Goal: Share content: Share content

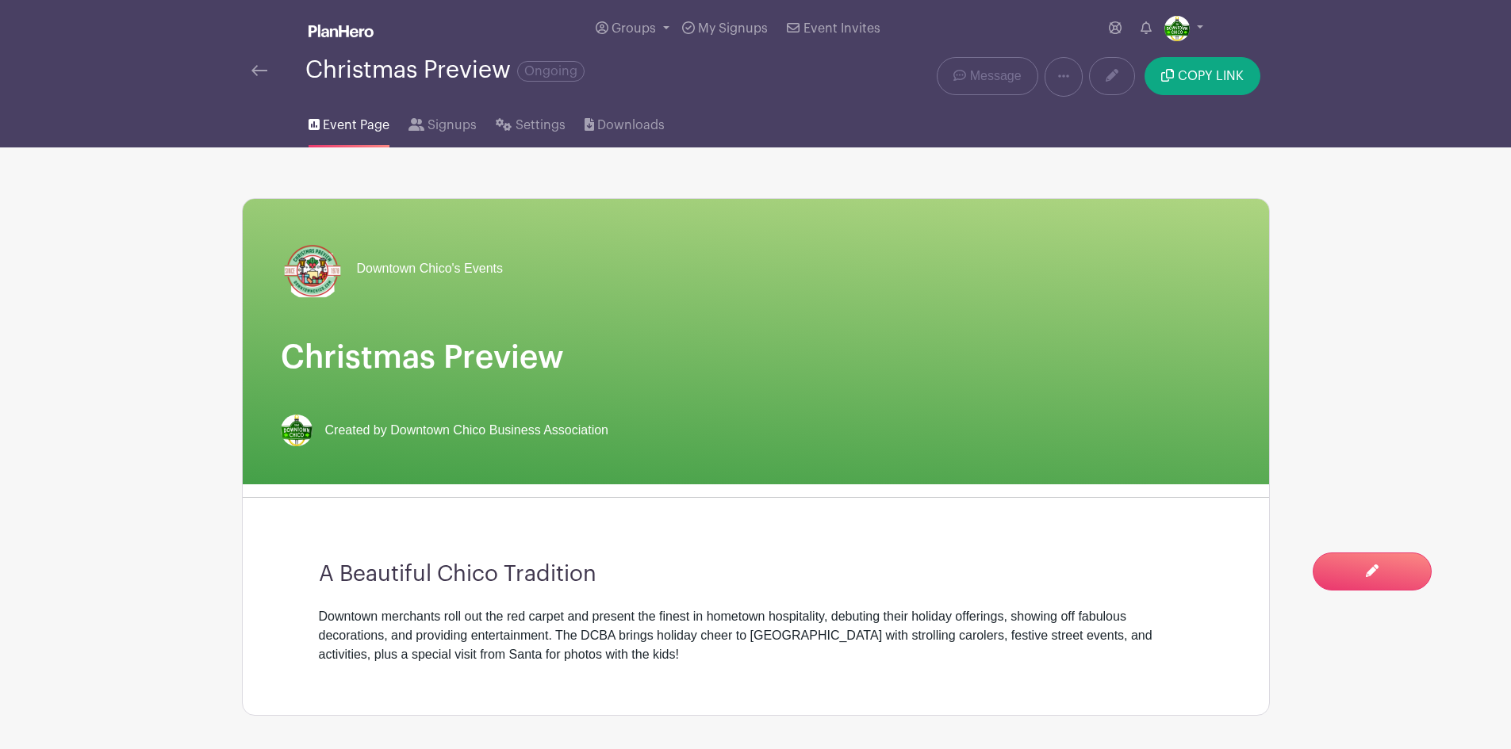
click at [255, 67] on img at bounding box center [259, 70] width 16 height 11
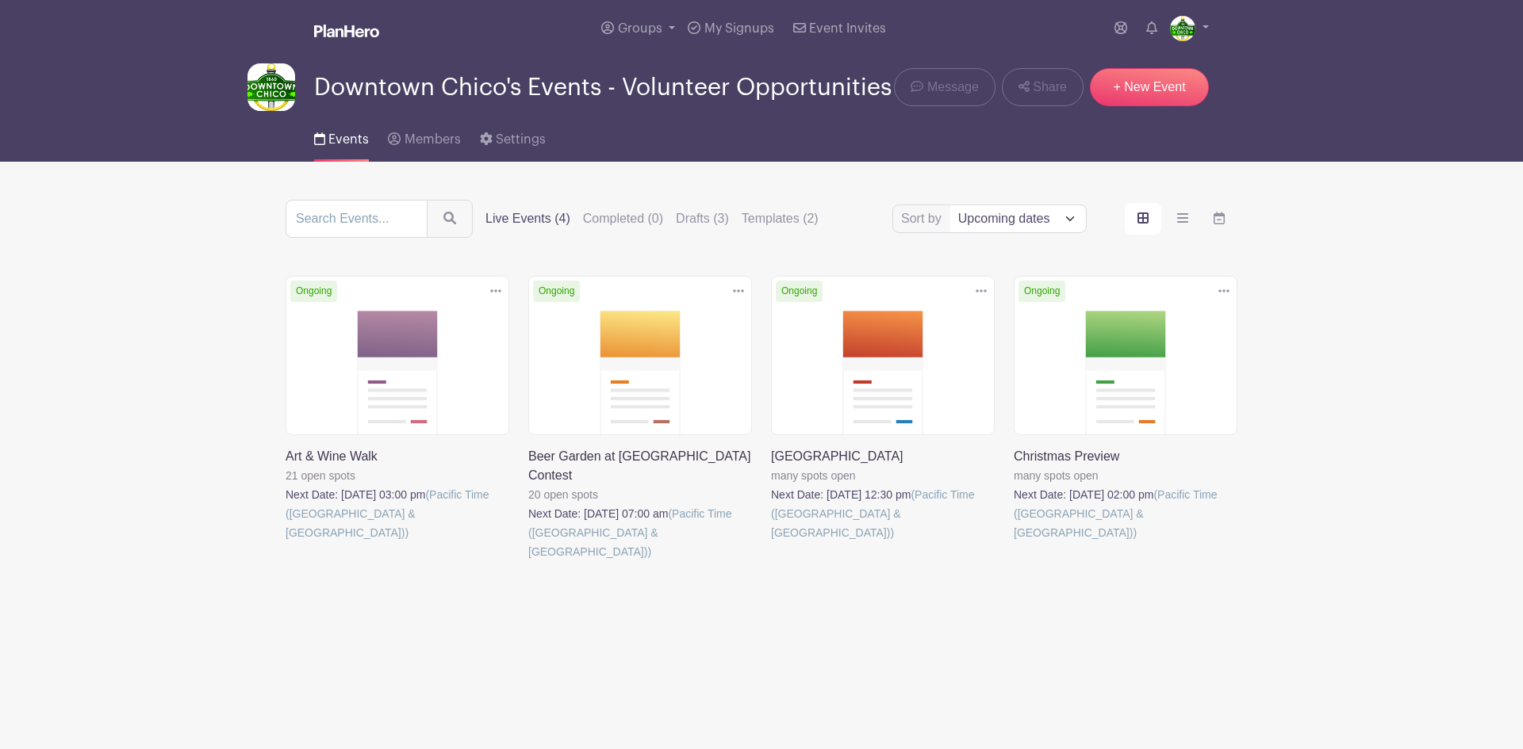
click at [285, 542] on link at bounding box center [285, 542] width 0 height 0
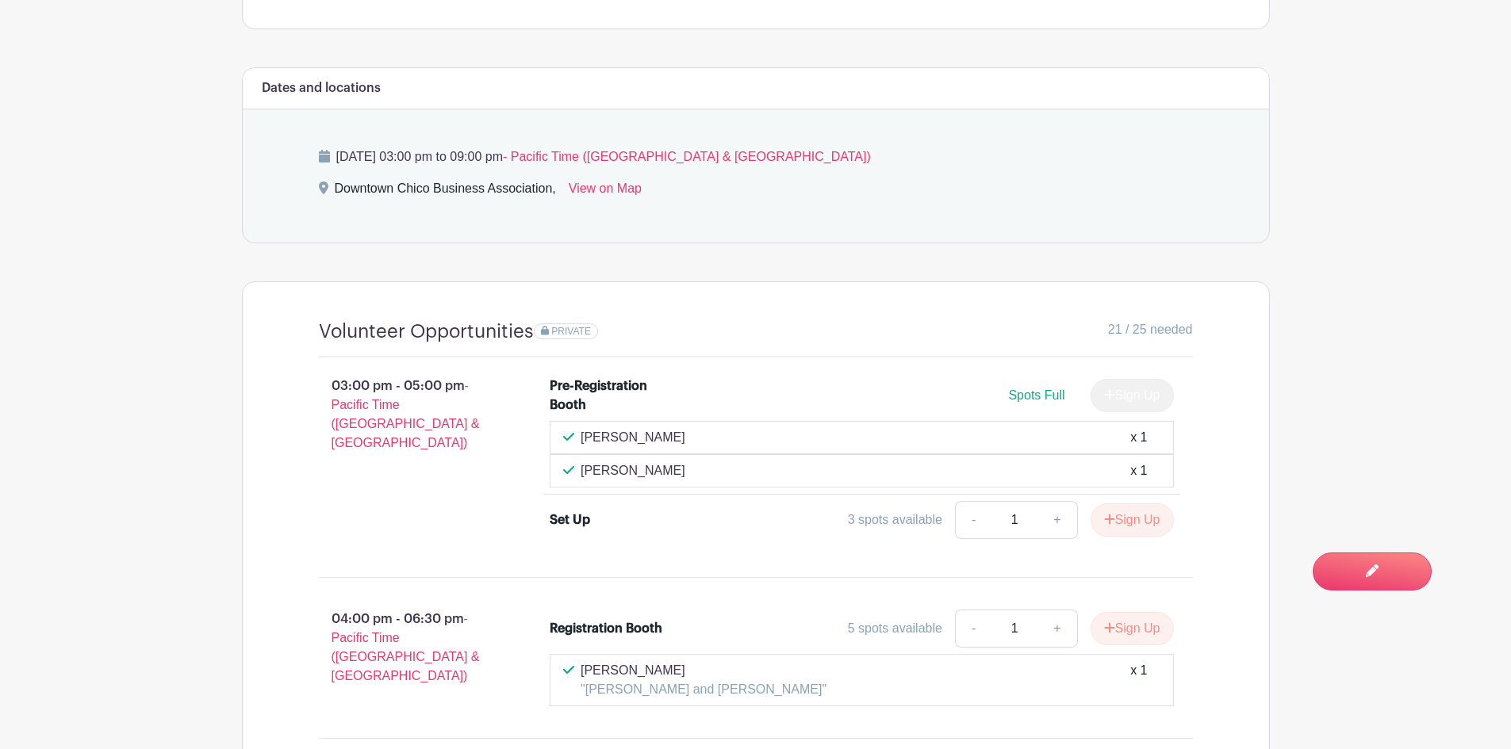
scroll to position [1110, 0]
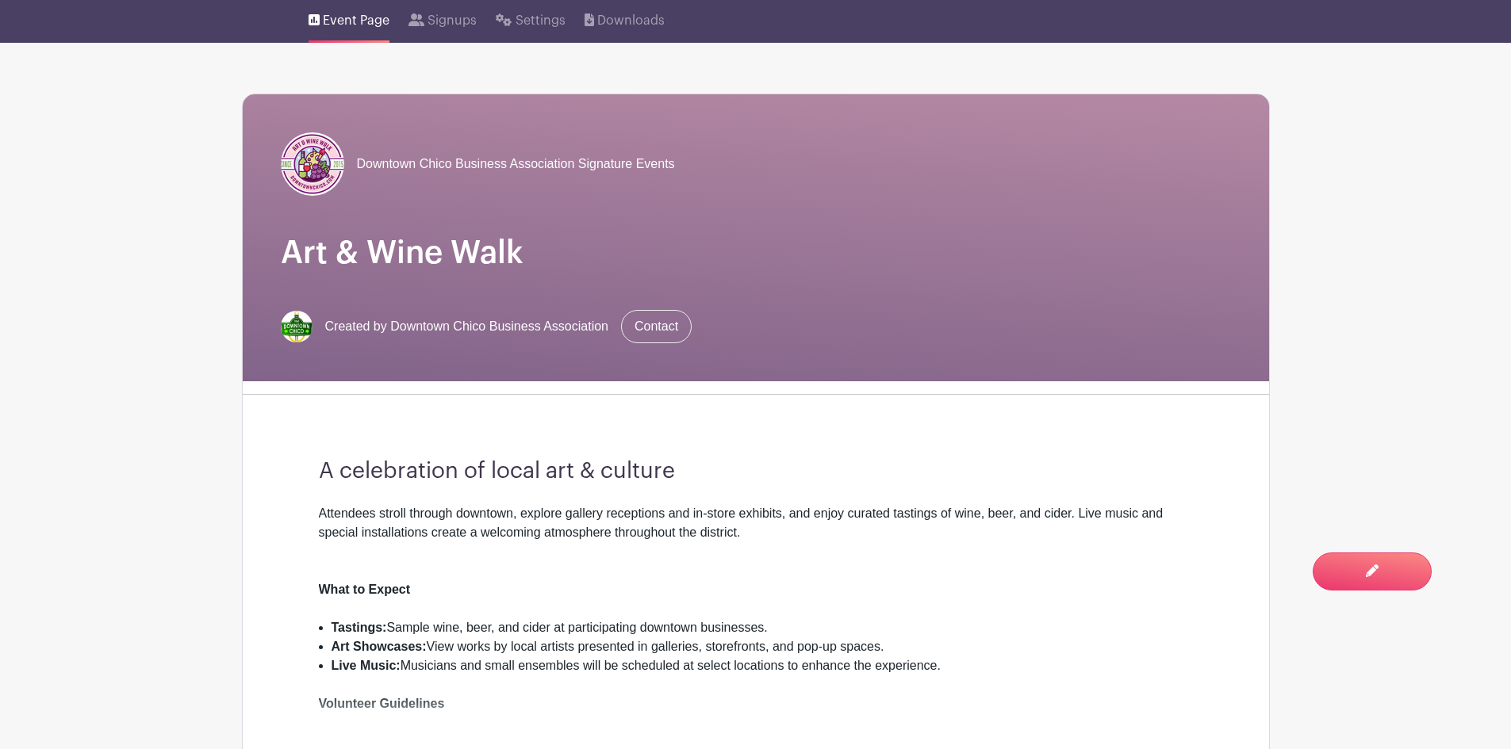
scroll to position [103, 0]
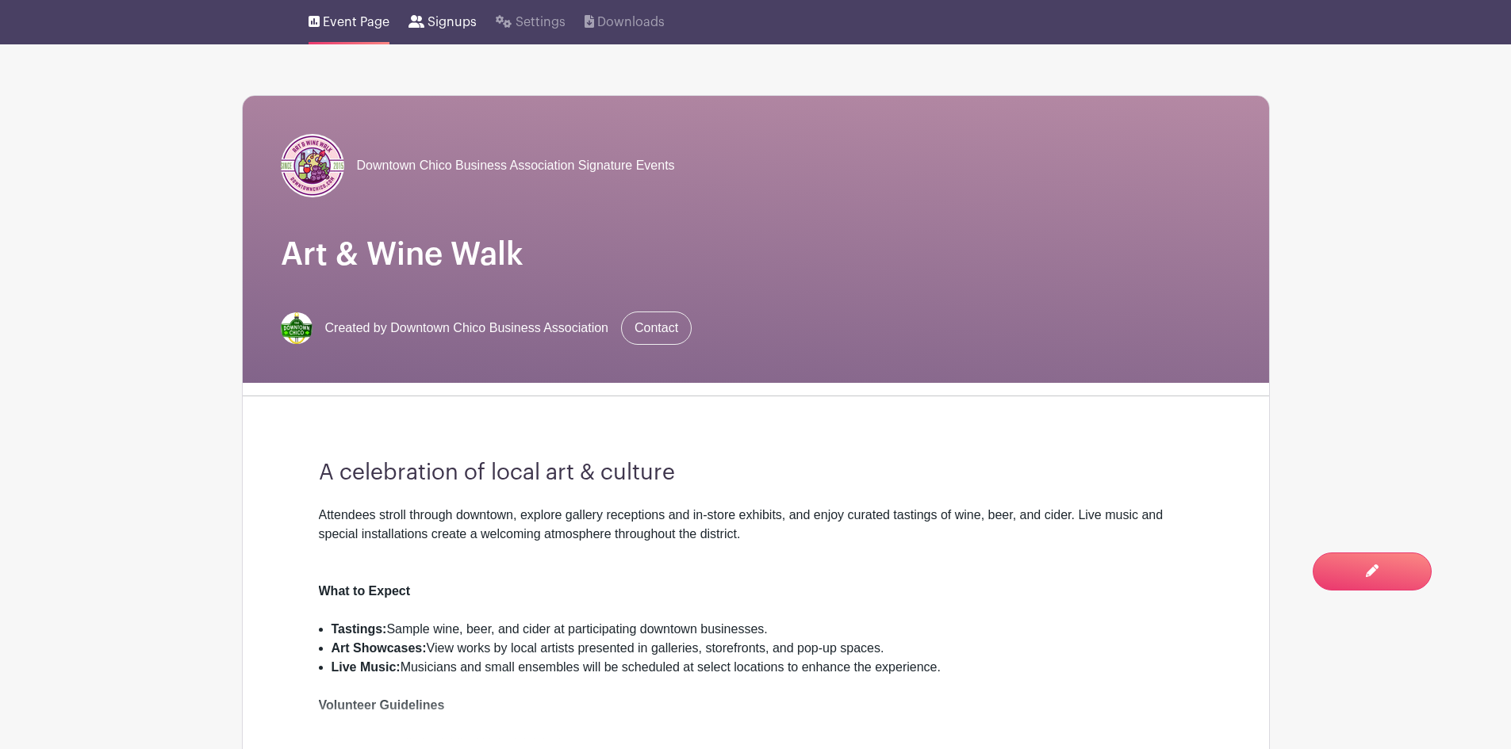
click at [457, 26] on span "Signups" at bounding box center [451, 22] width 49 height 19
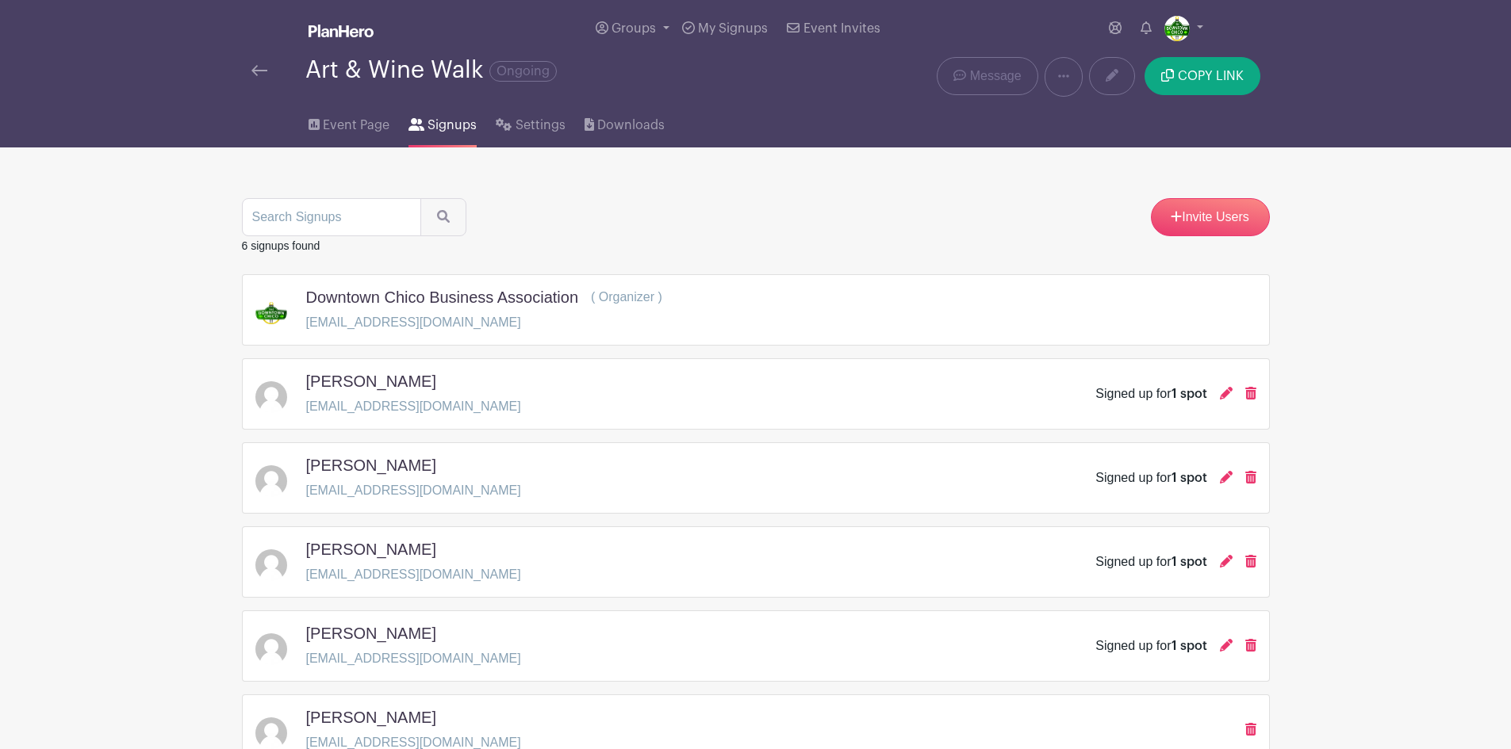
click at [262, 69] on img at bounding box center [259, 70] width 16 height 11
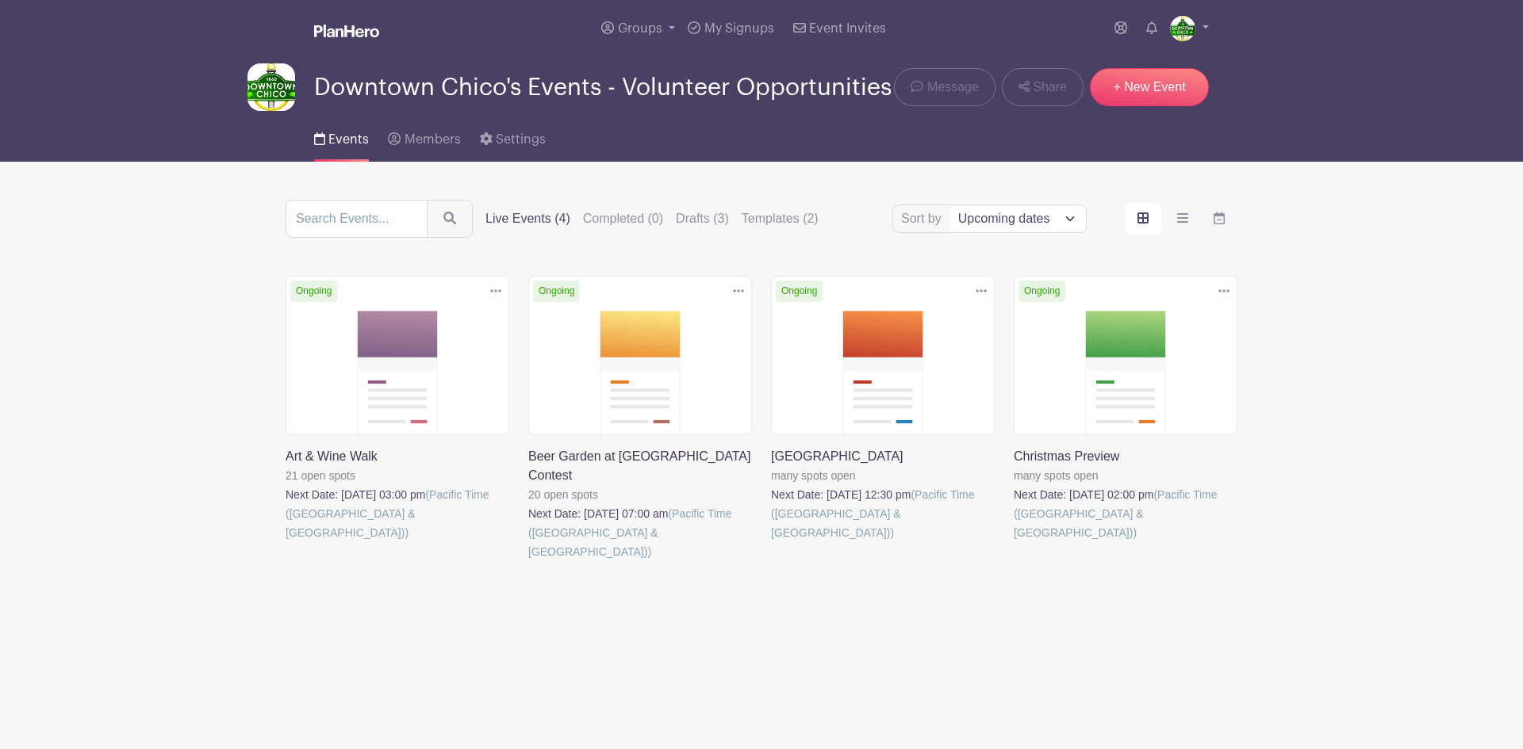
click at [285, 542] on link at bounding box center [285, 542] width 0 height 0
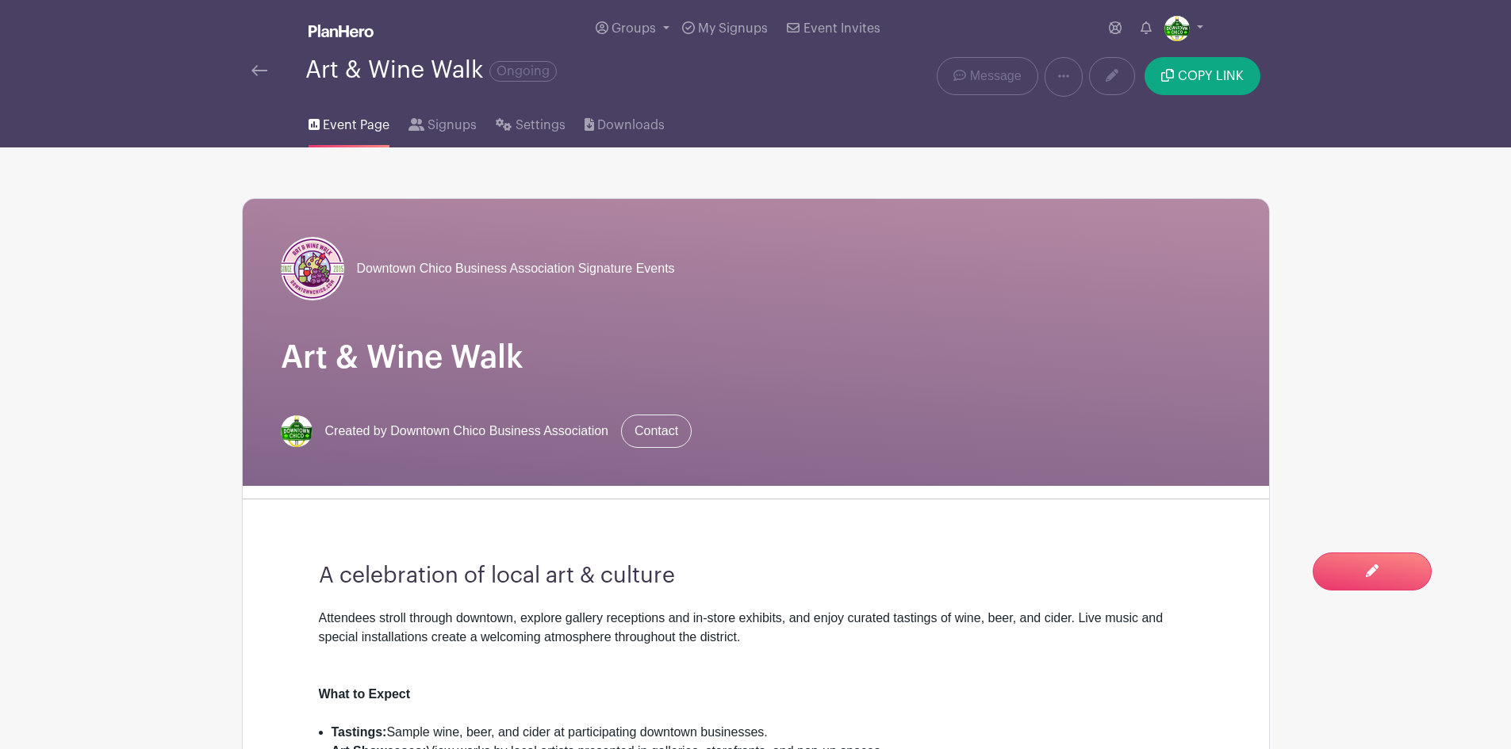
click at [251, 67] on img at bounding box center [259, 70] width 16 height 11
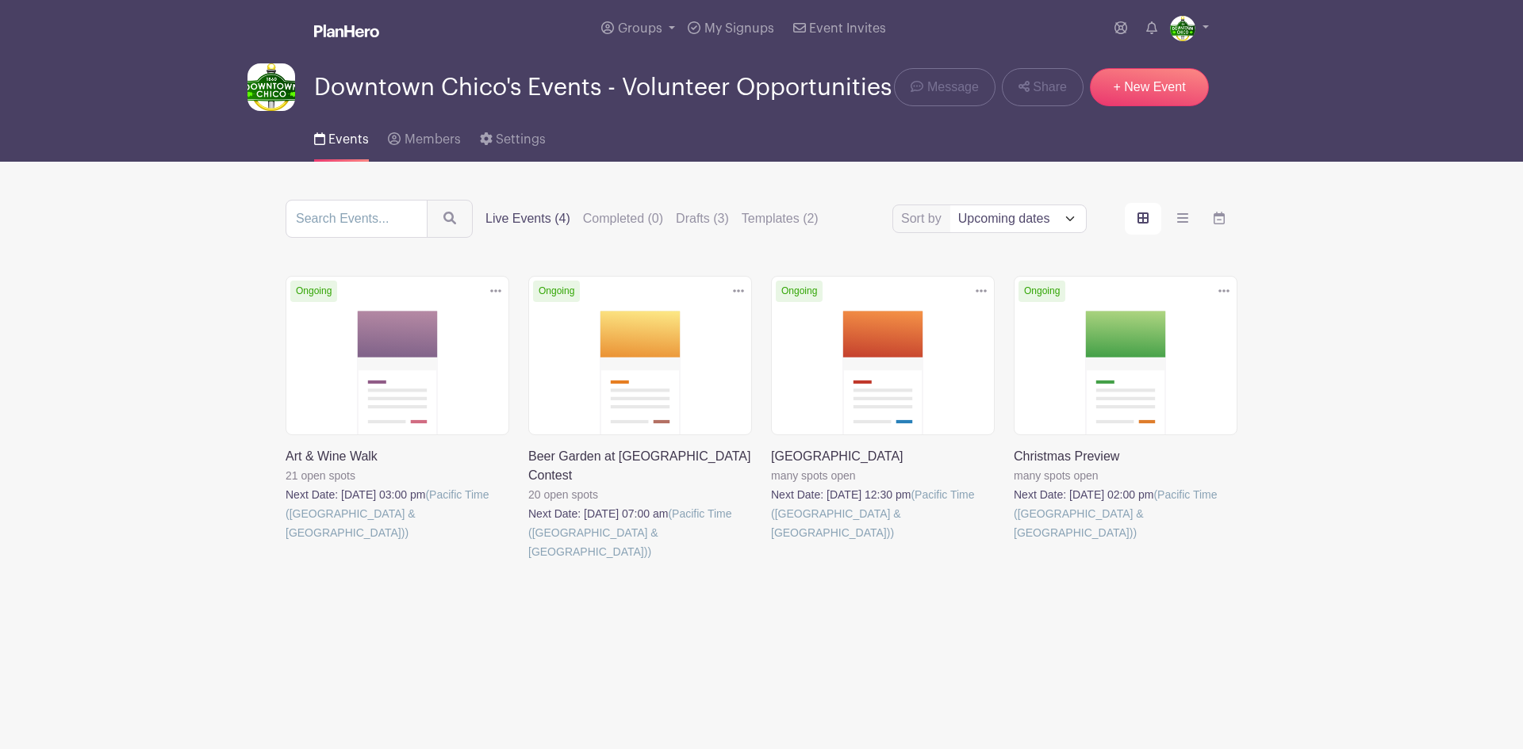
click at [528, 561] on link at bounding box center [528, 561] width 0 height 0
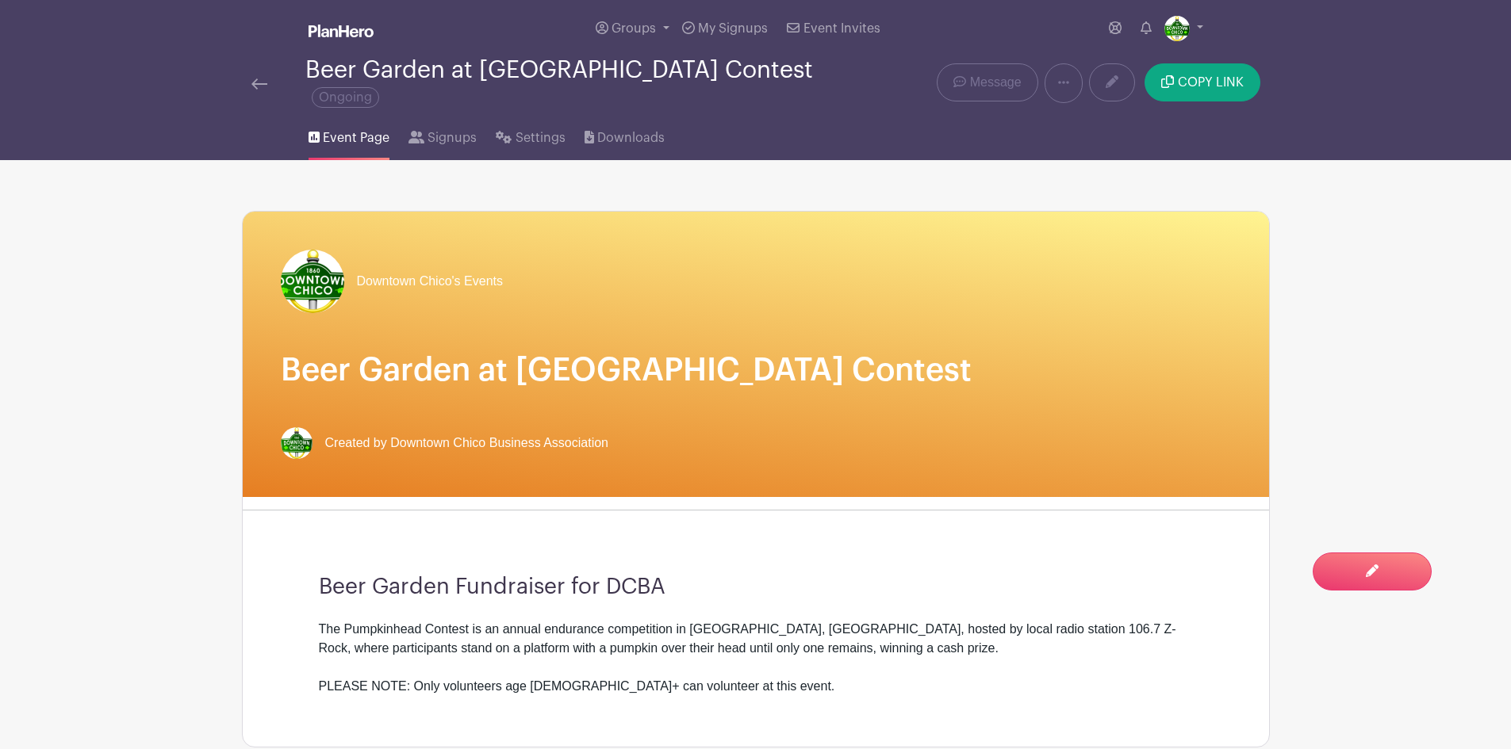
click at [262, 79] on img at bounding box center [259, 84] width 16 height 11
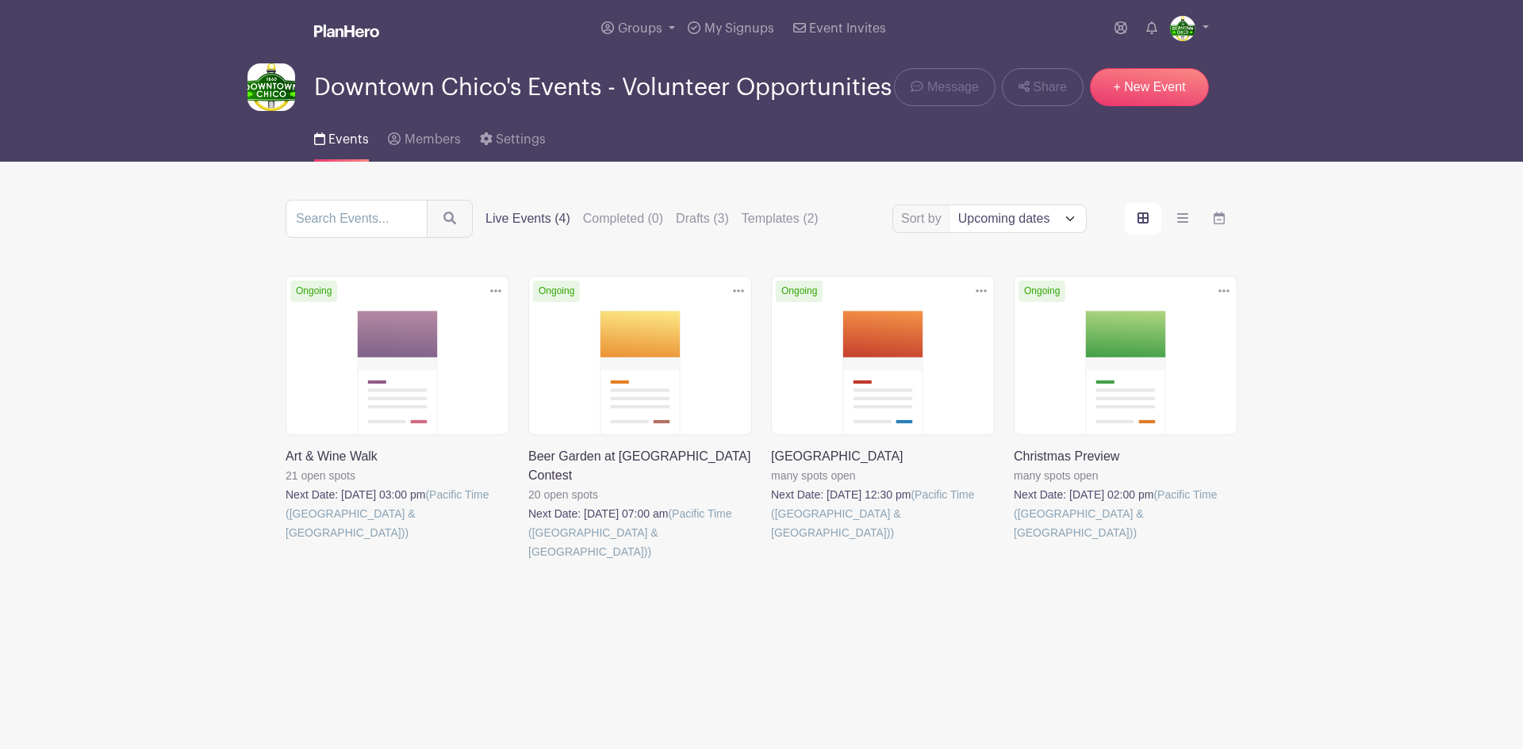
click at [771, 542] on link at bounding box center [771, 542] width 0 height 0
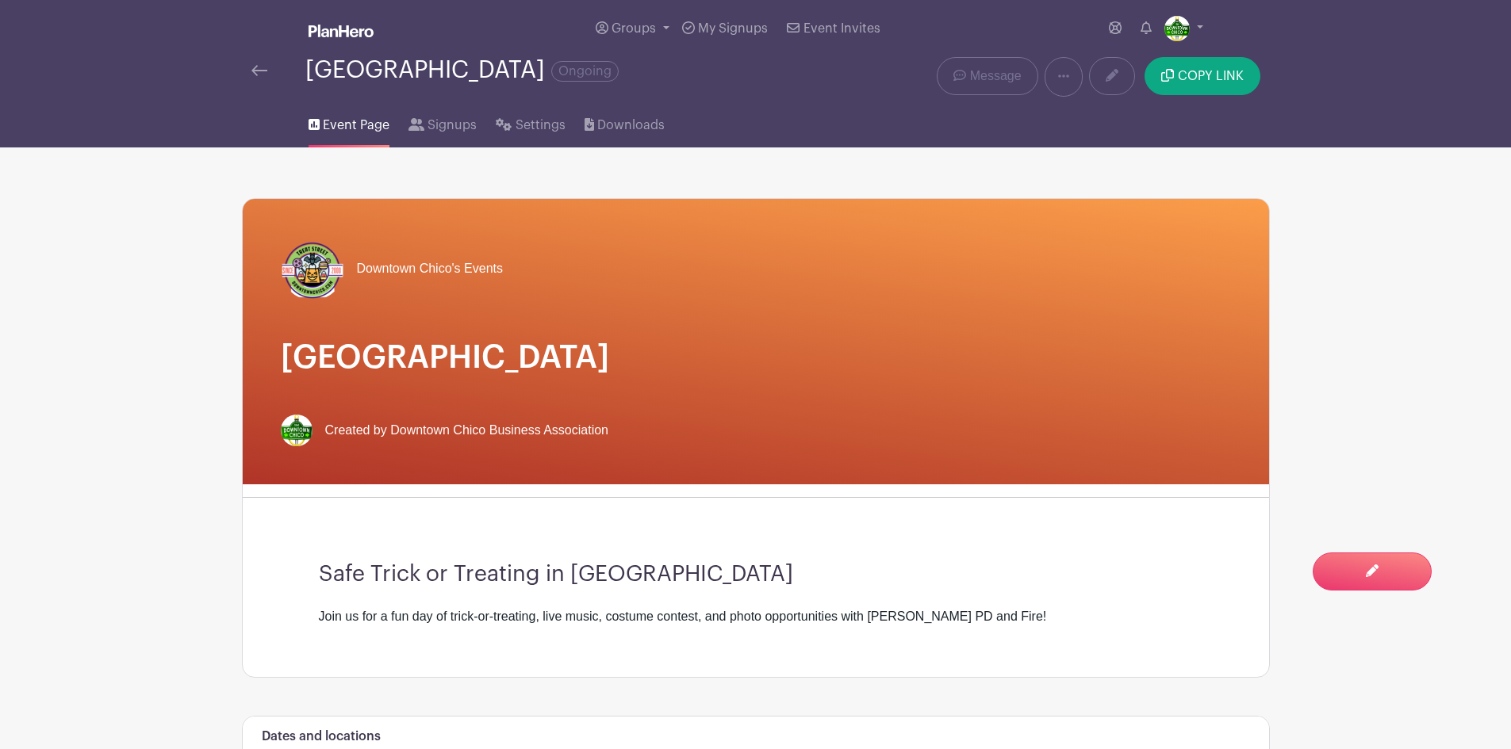
click at [264, 71] on img at bounding box center [259, 70] width 16 height 11
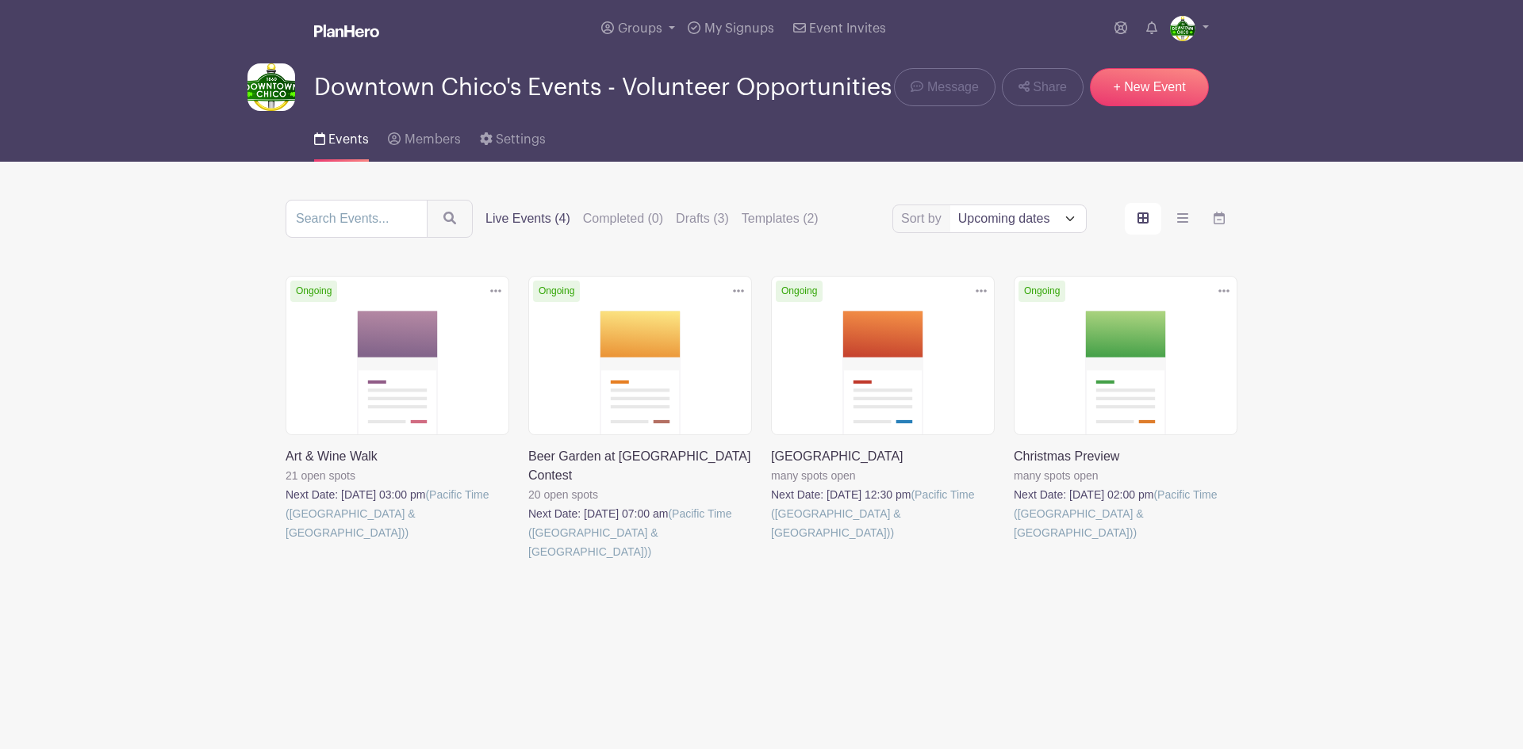
click at [1013, 542] on link at bounding box center [1013, 542] width 0 height 0
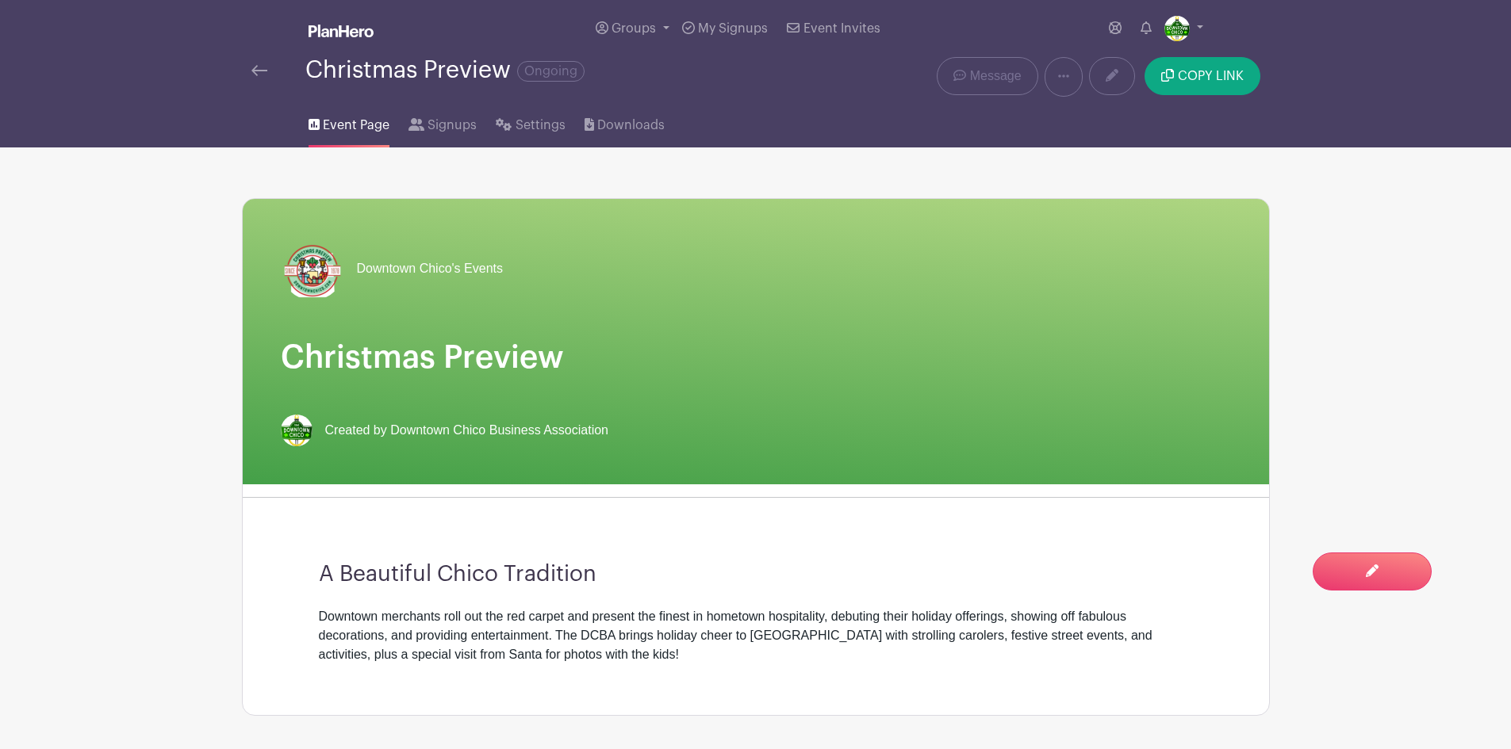
click at [256, 72] on img at bounding box center [259, 70] width 16 height 11
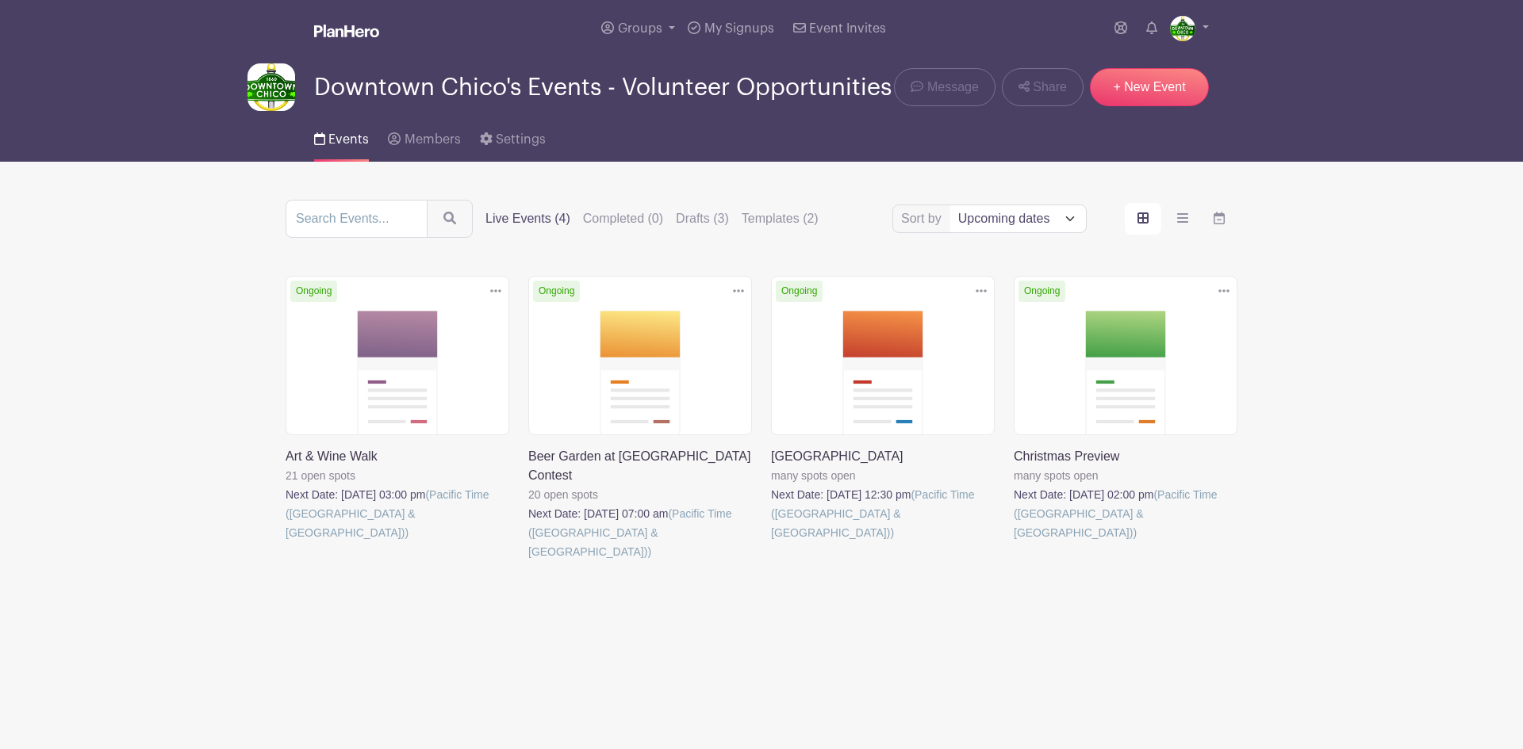
click at [285, 542] on link at bounding box center [285, 542] width 0 height 0
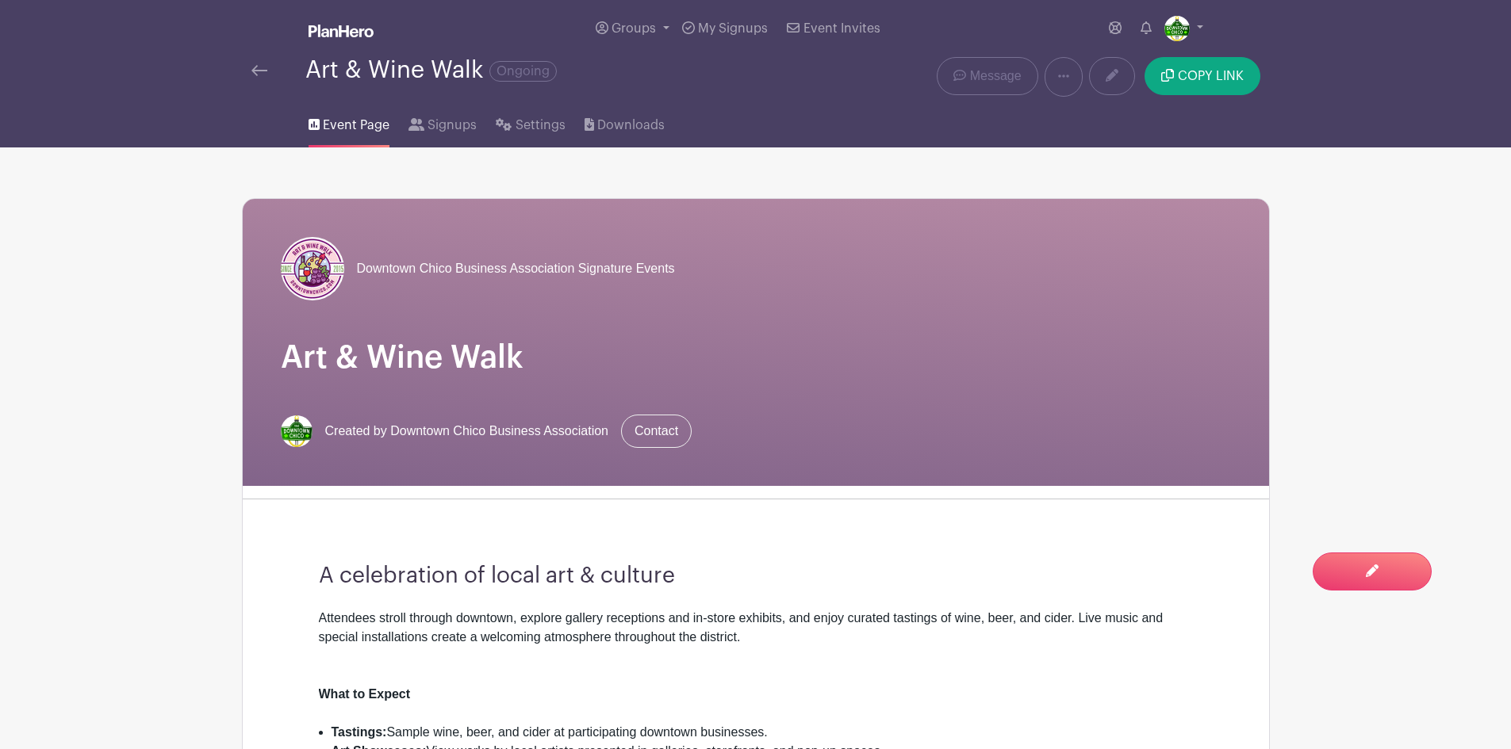
click at [255, 72] on img at bounding box center [259, 70] width 16 height 11
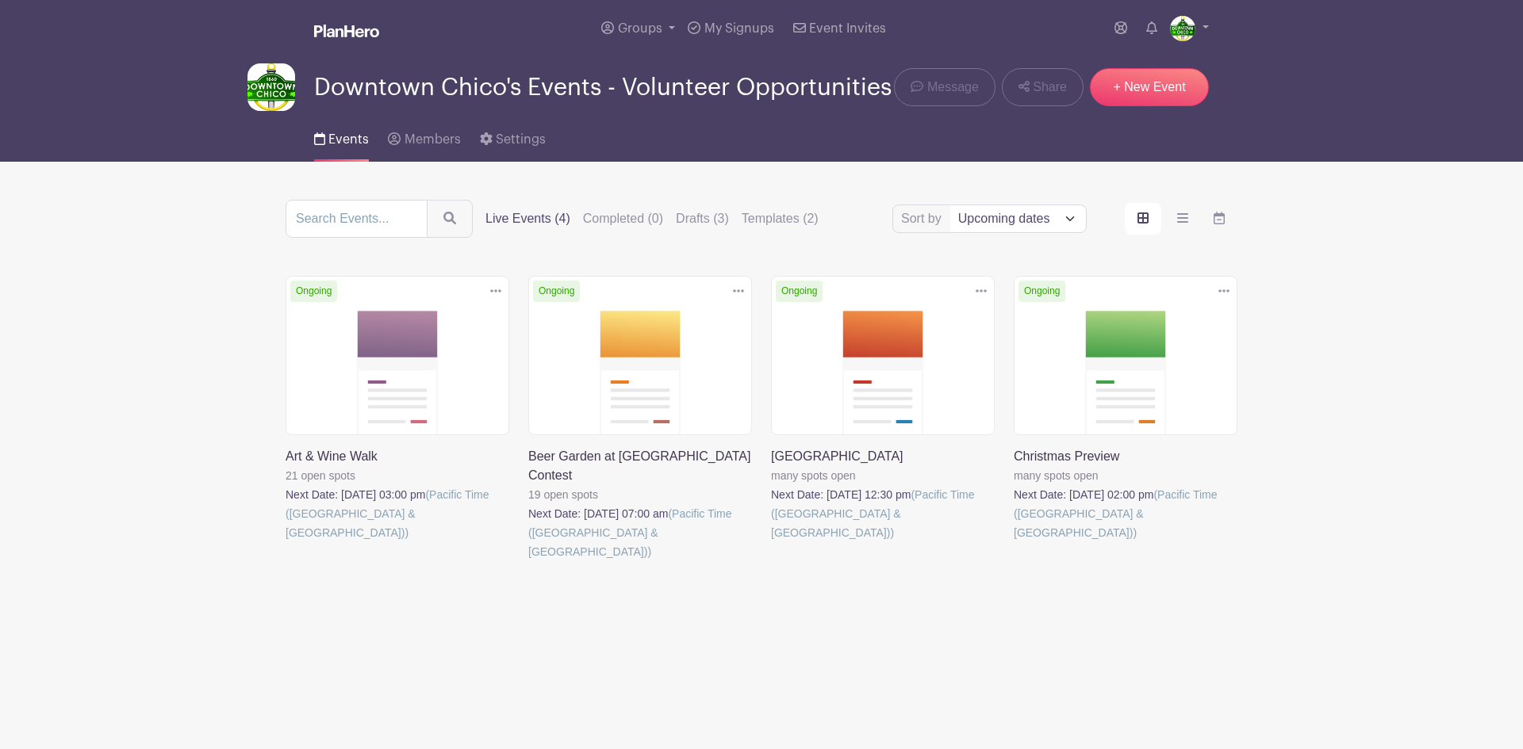
click at [285, 542] on link at bounding box center [285, 542] width 0 height 0
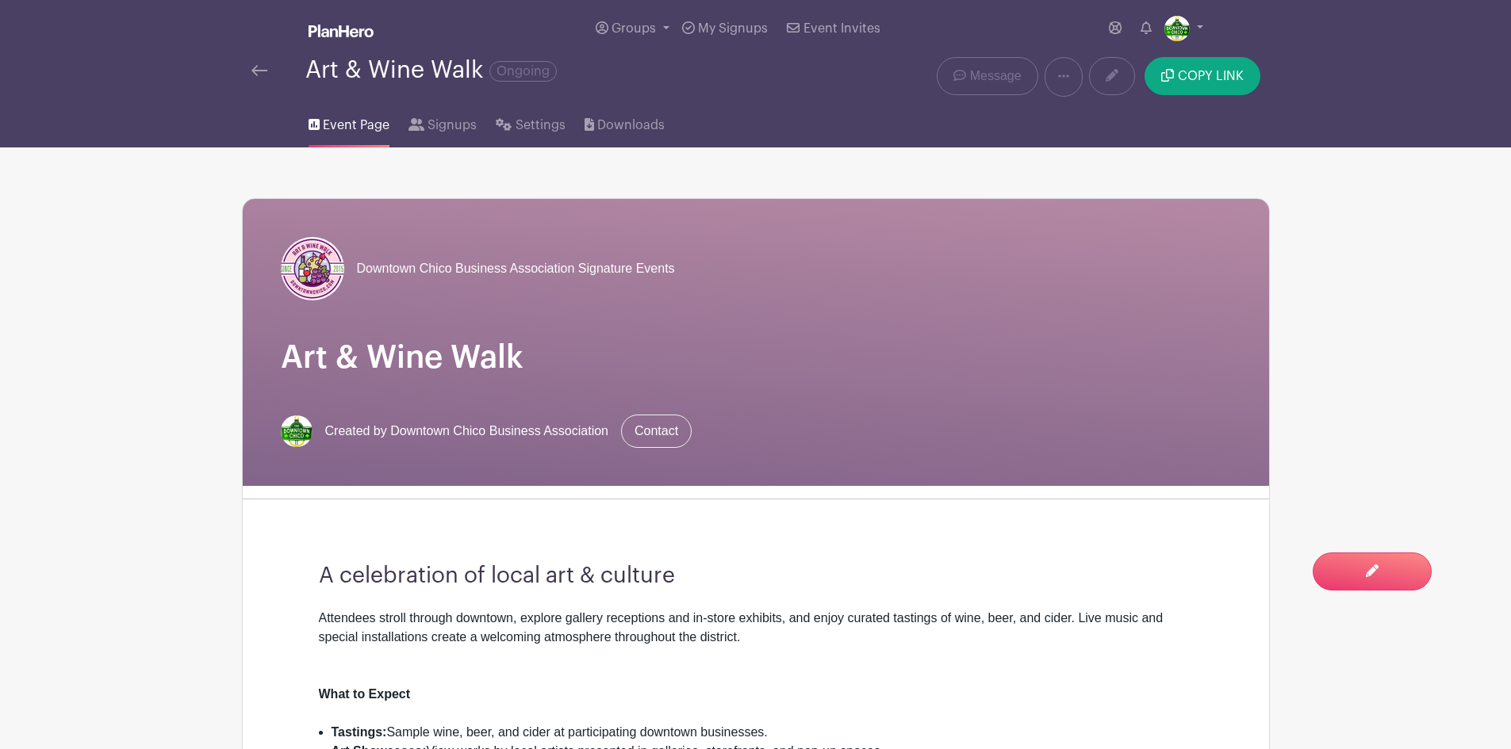
click at [258, 68] on img at bounding box center [259, 70] width 16 height 11
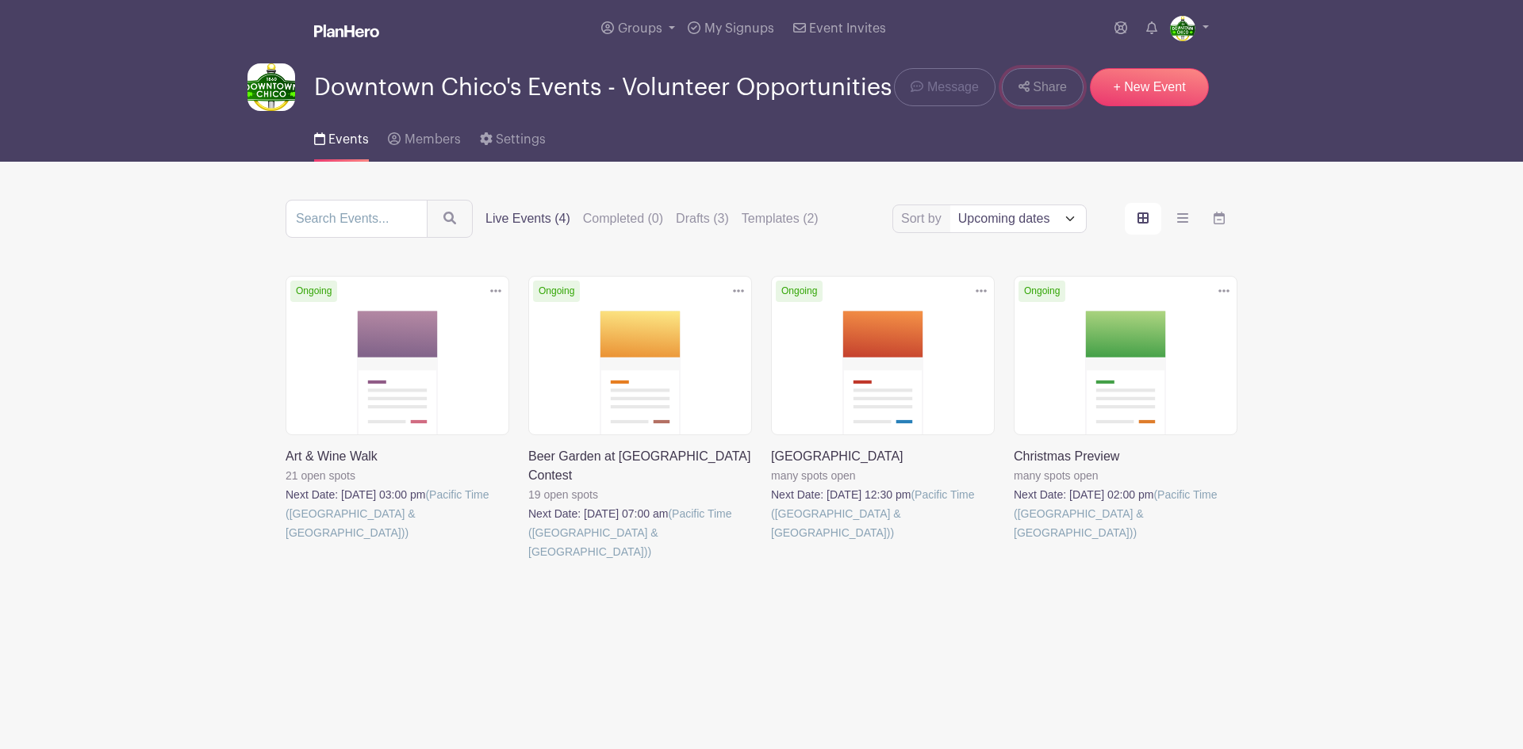
click at [1017, 90] on link "Share" at bounding box center [1043, 87] width 82 height 38
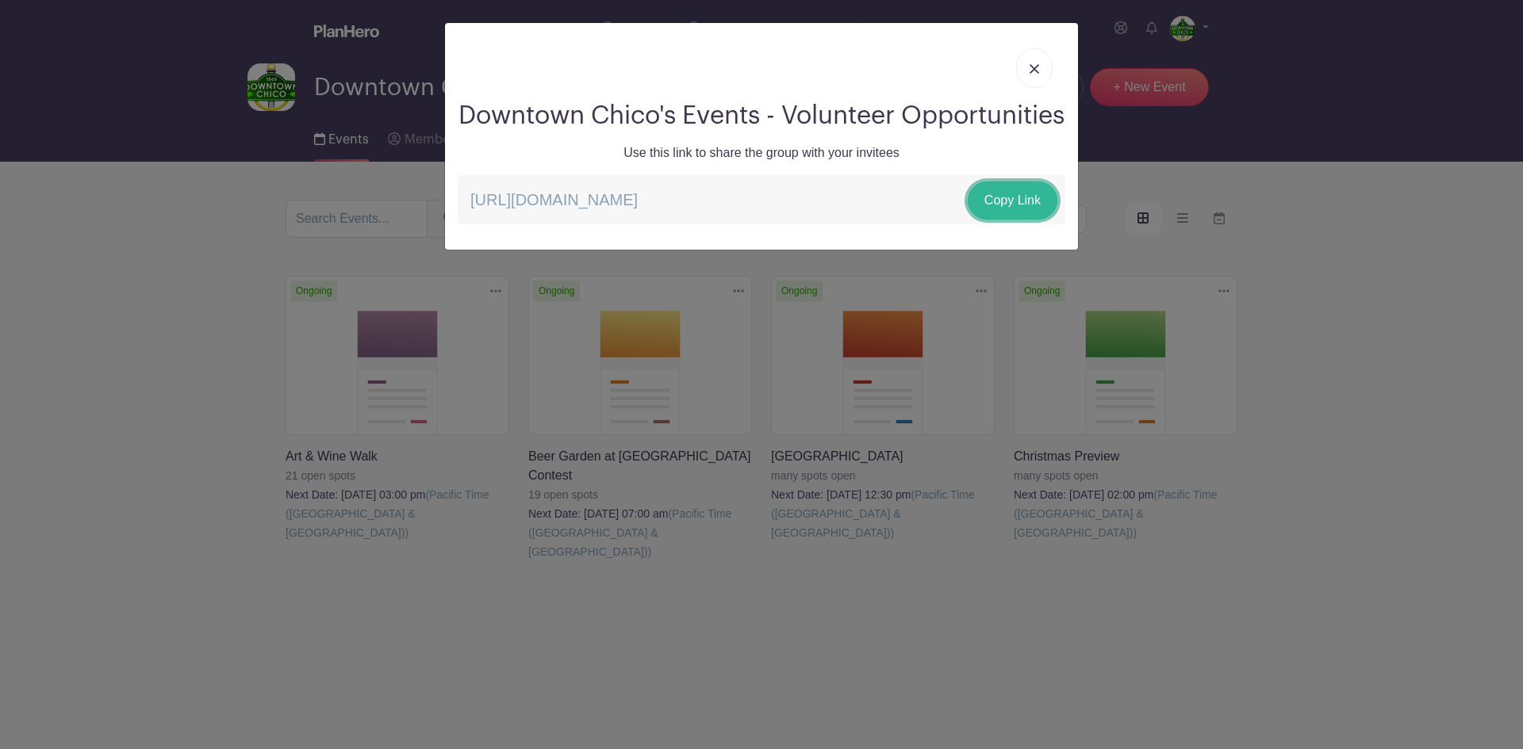
click at [999, 220] on link "Copy Link" at bounding box center [1012, 201] width 90 height 38
click at [1036, 70] on img at bounding box center [1034, 69] width 10 height 10
